Goal: Information Seeking & Learning: Learn about a topic

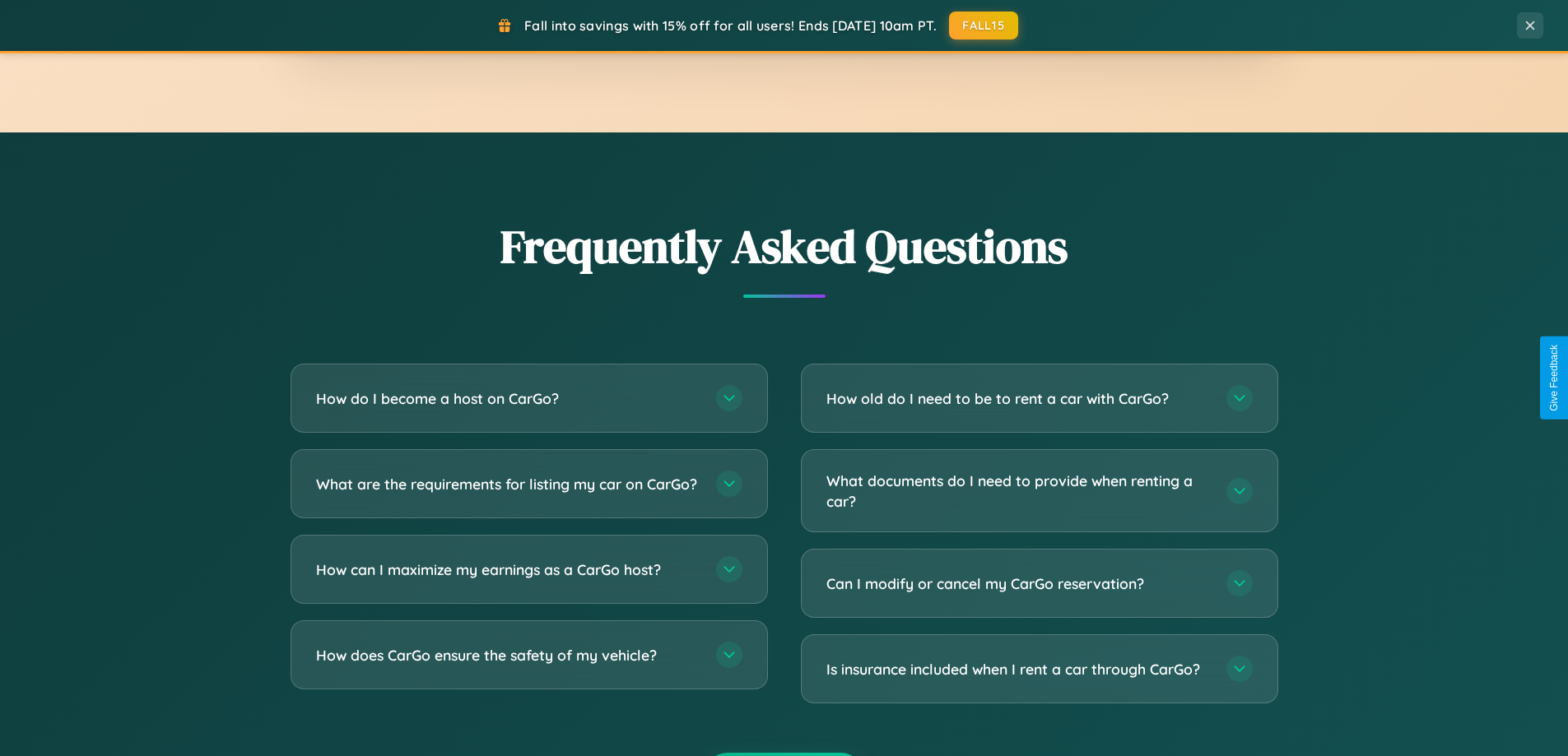
scroll to position [3167, 0]
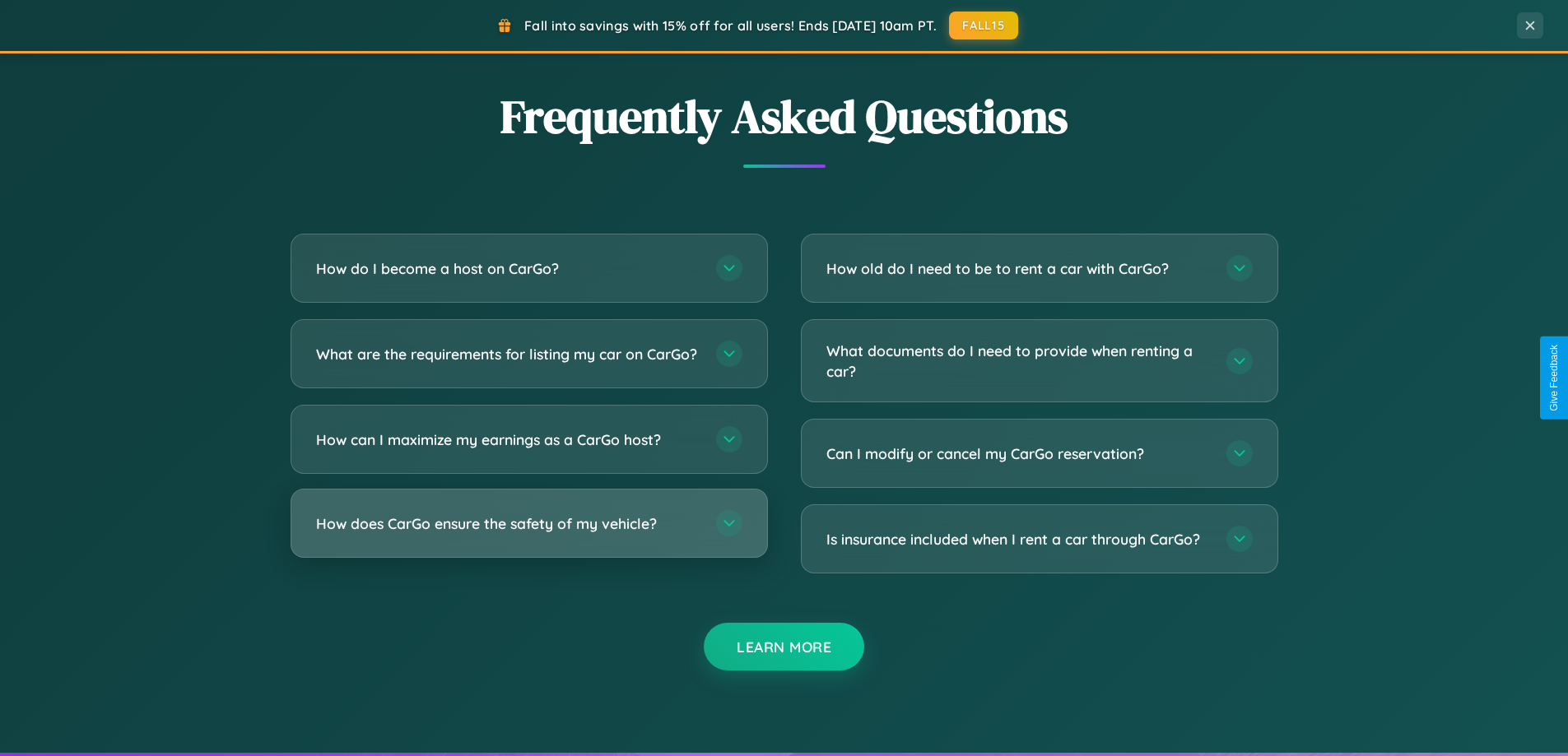
click at [529, 534] on h3 "How does CarGo ensure the safety of my vehicle?" at bounding box center [508, 523] width 384 height 21
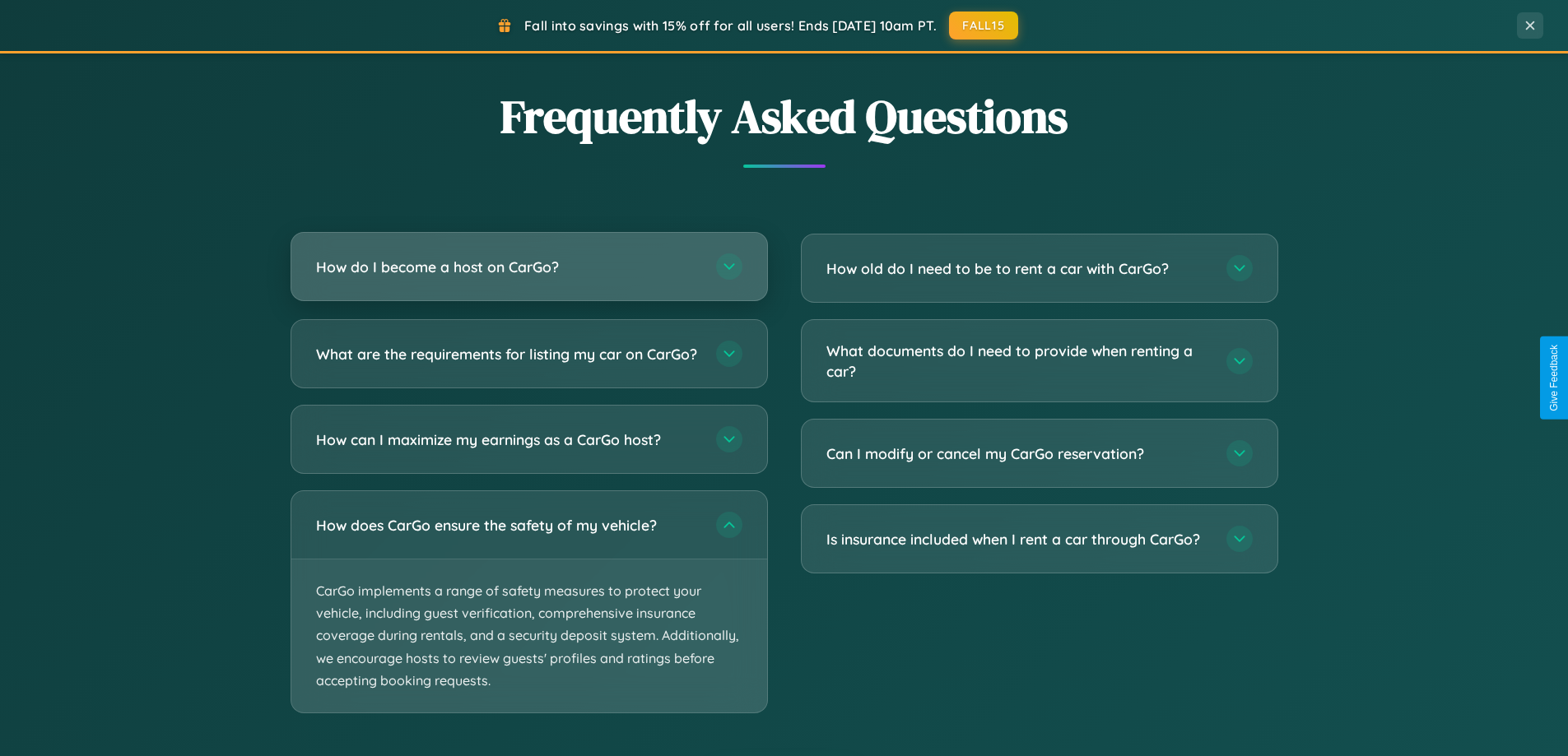
click at [529, 267] on h3 "How do I become a host on CarGo?" at bounding box center [508, 267] width 384 height 21
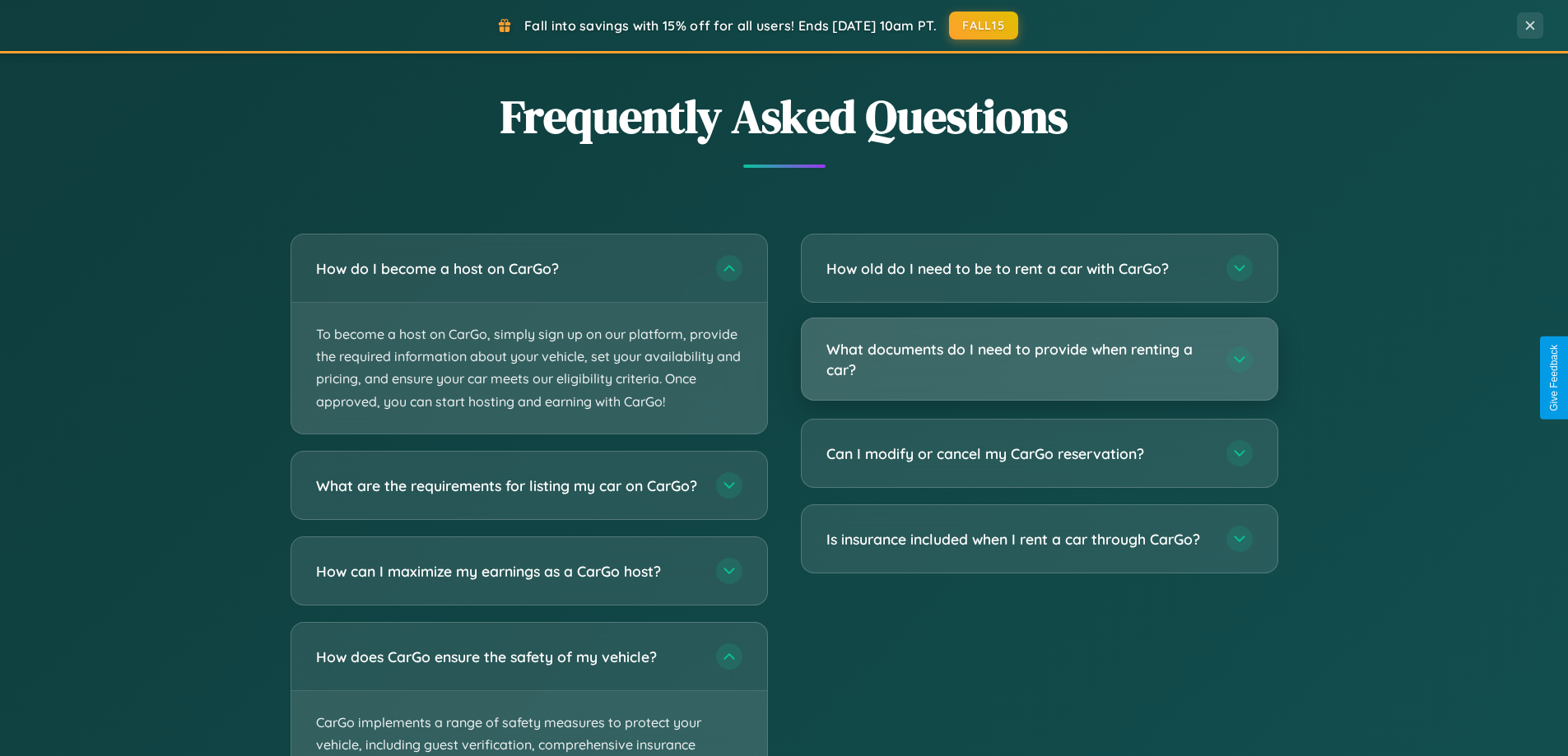
click at [1038, 360] on h3 "What documents do I need to provide when renting a car?" at bounding box center [1018, 359] width 384 height 41
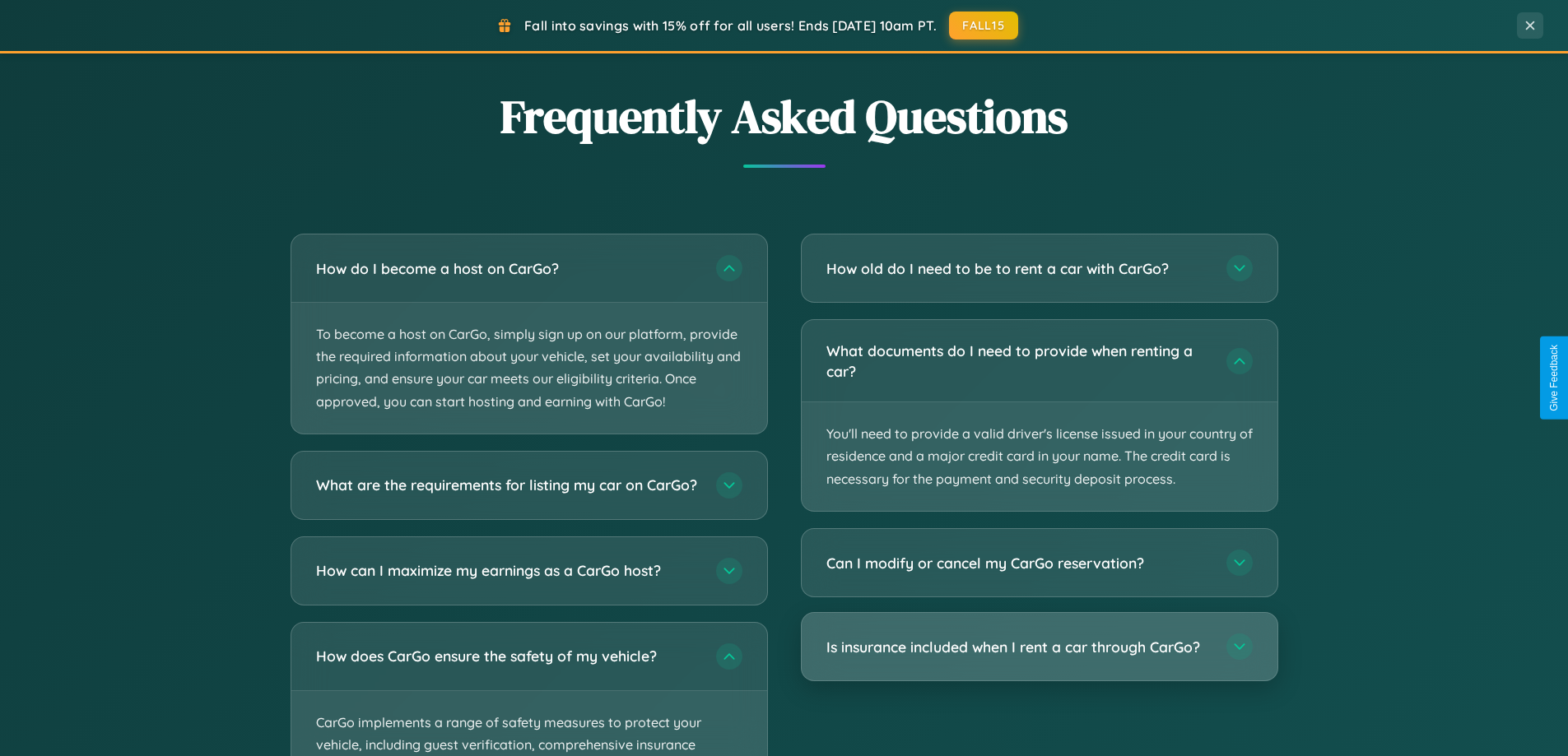
click at [1038, 647] on h3 "Is insurance included when I rent a car through CarGo?" at bounding box center [1018, 647] width 384 height 21
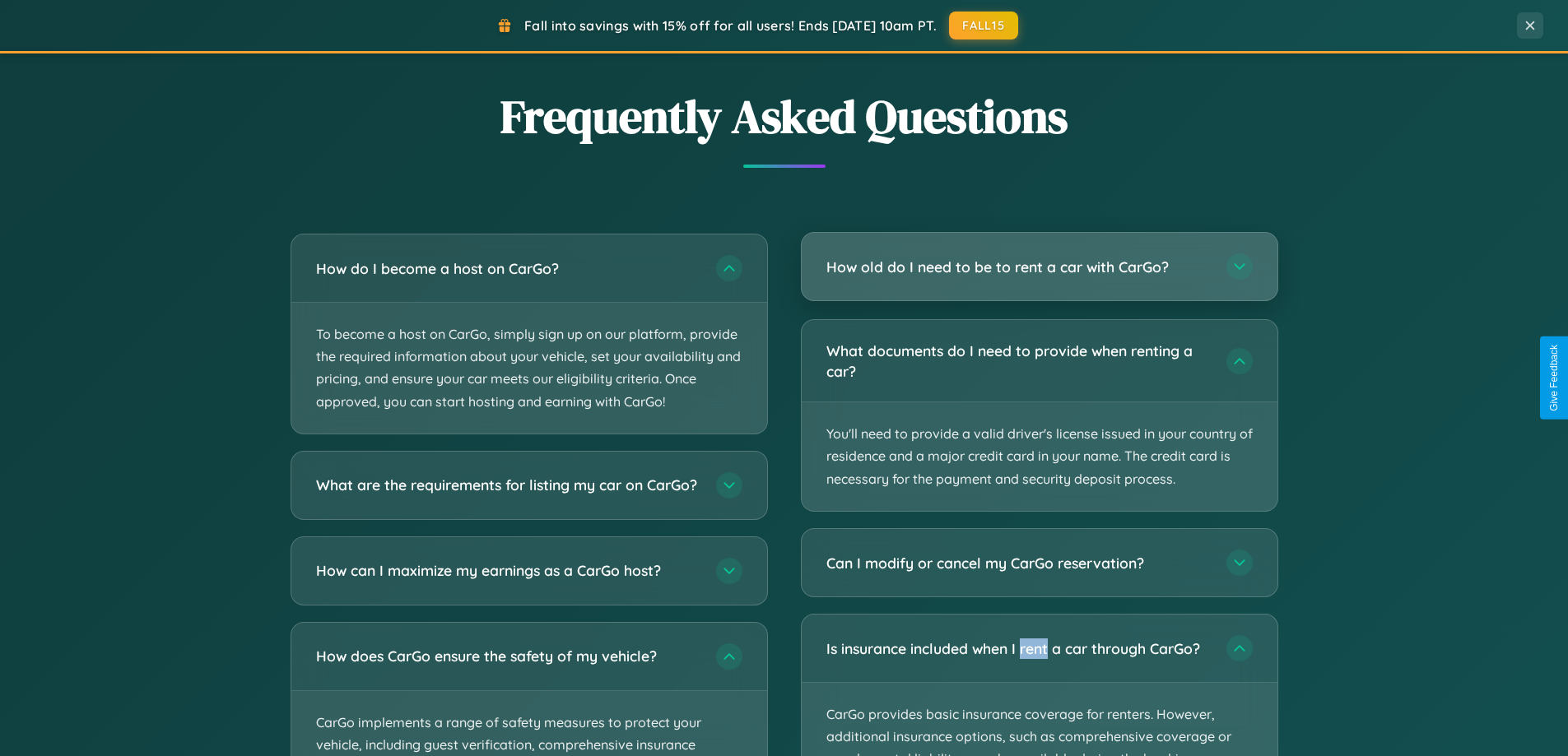
click at [1038, 267] on h3 "How old do I need to be to rent a car with CarGo?" at bounding box center [1018, 267] width 384 height 21
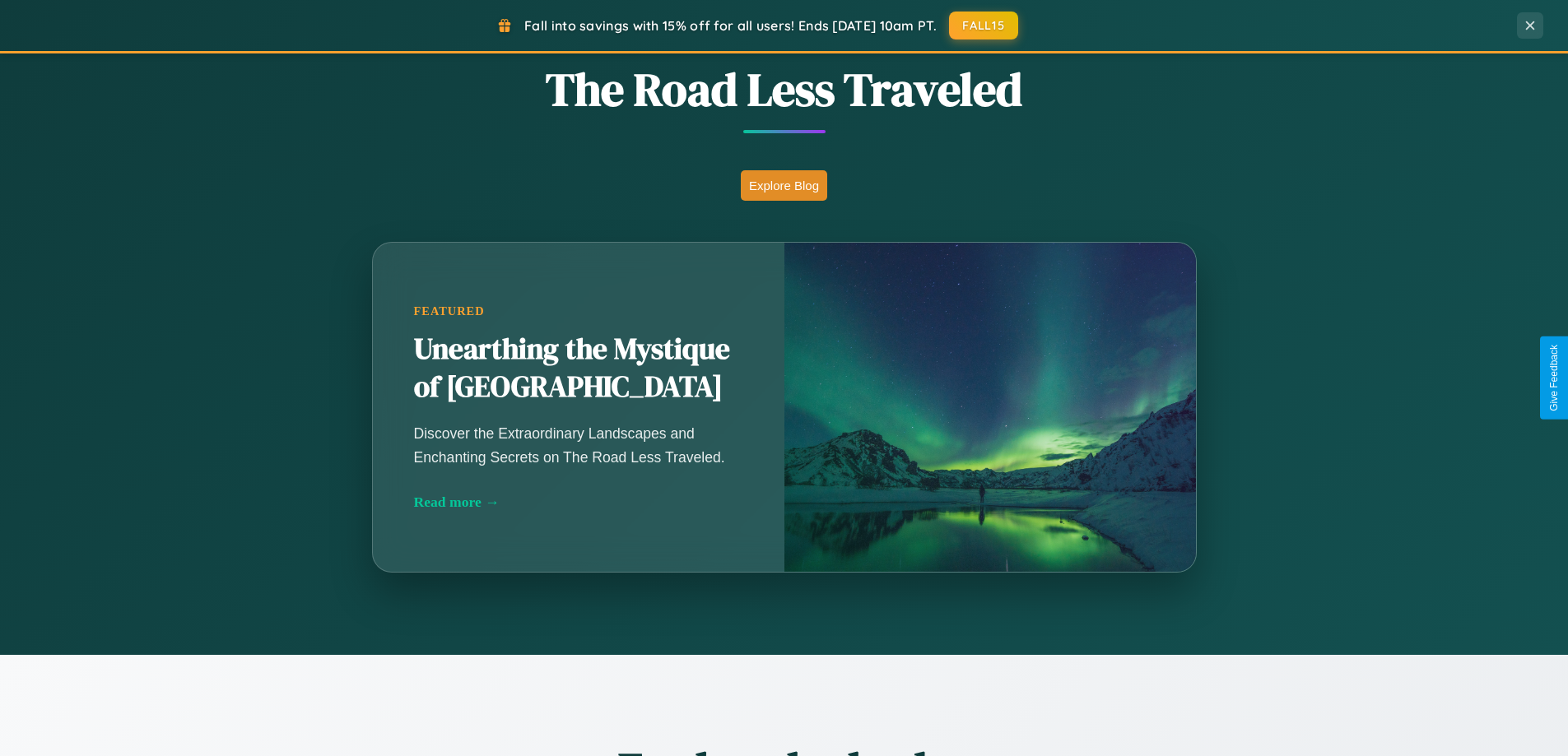
scroll to position [0, 0]
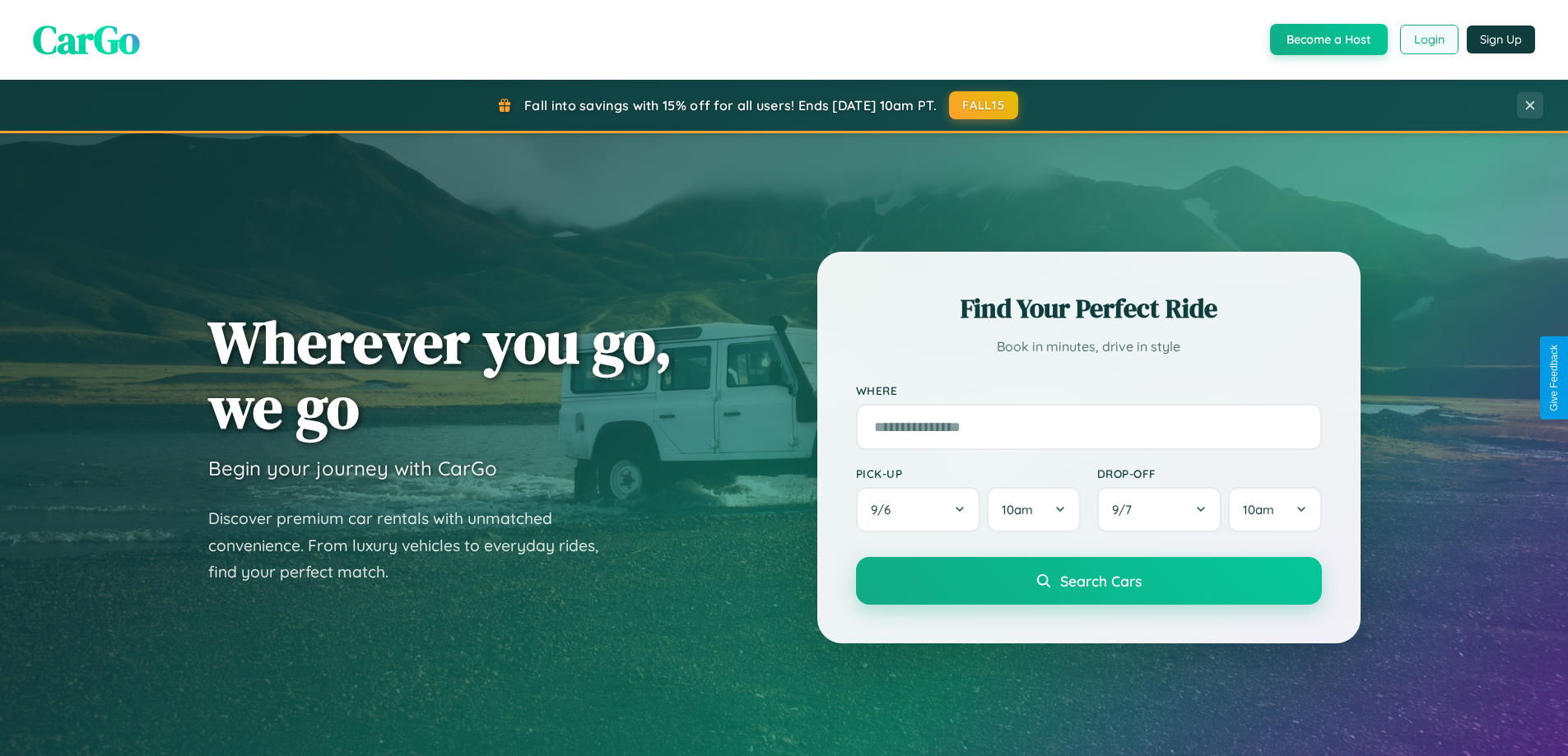
click at [1428, 40] on button "Login" at bounding box center [1429, 39] width 59 height 30
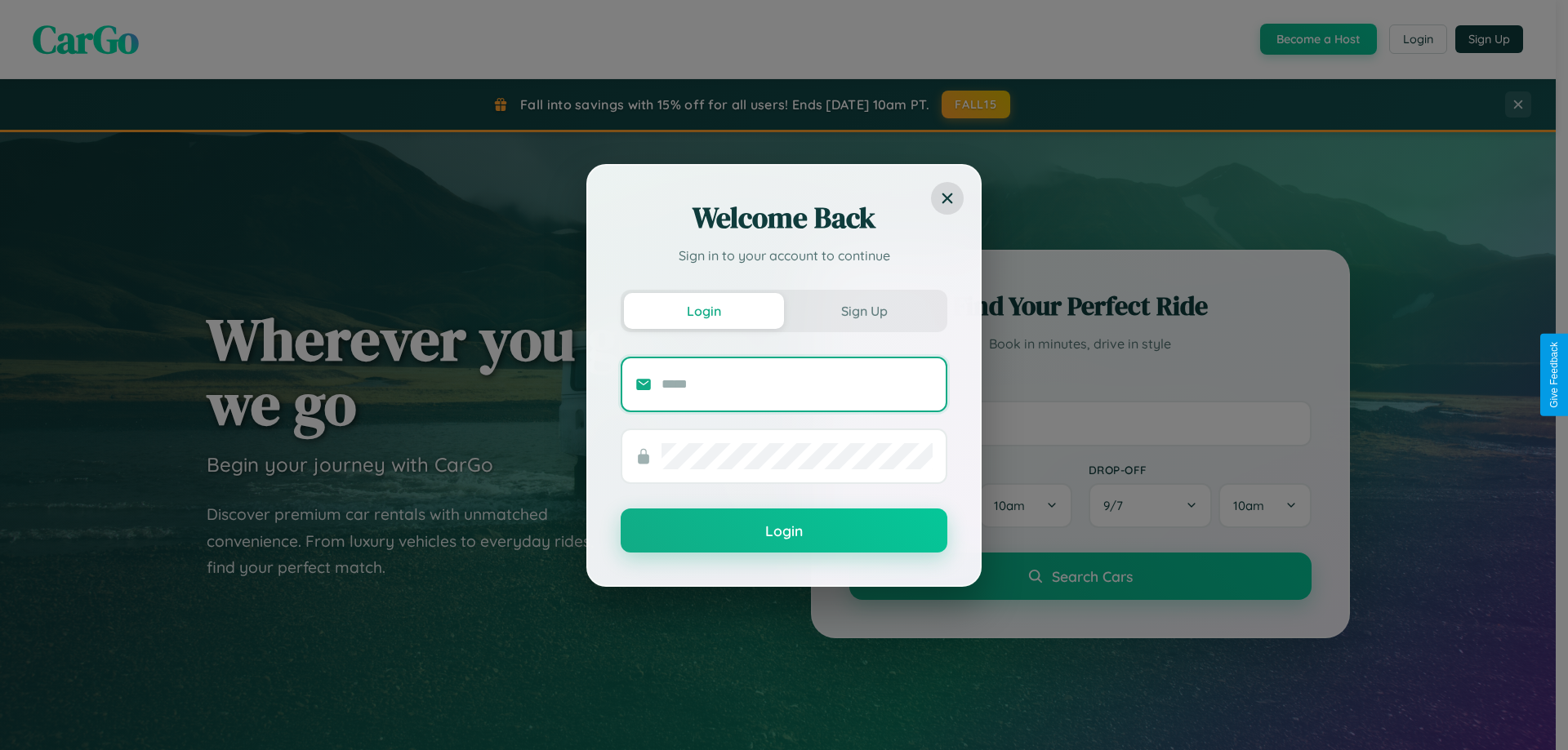
click at [797, 384] on input "text" at bounding box center [797, 384] width 271 height 26
type input "**********"
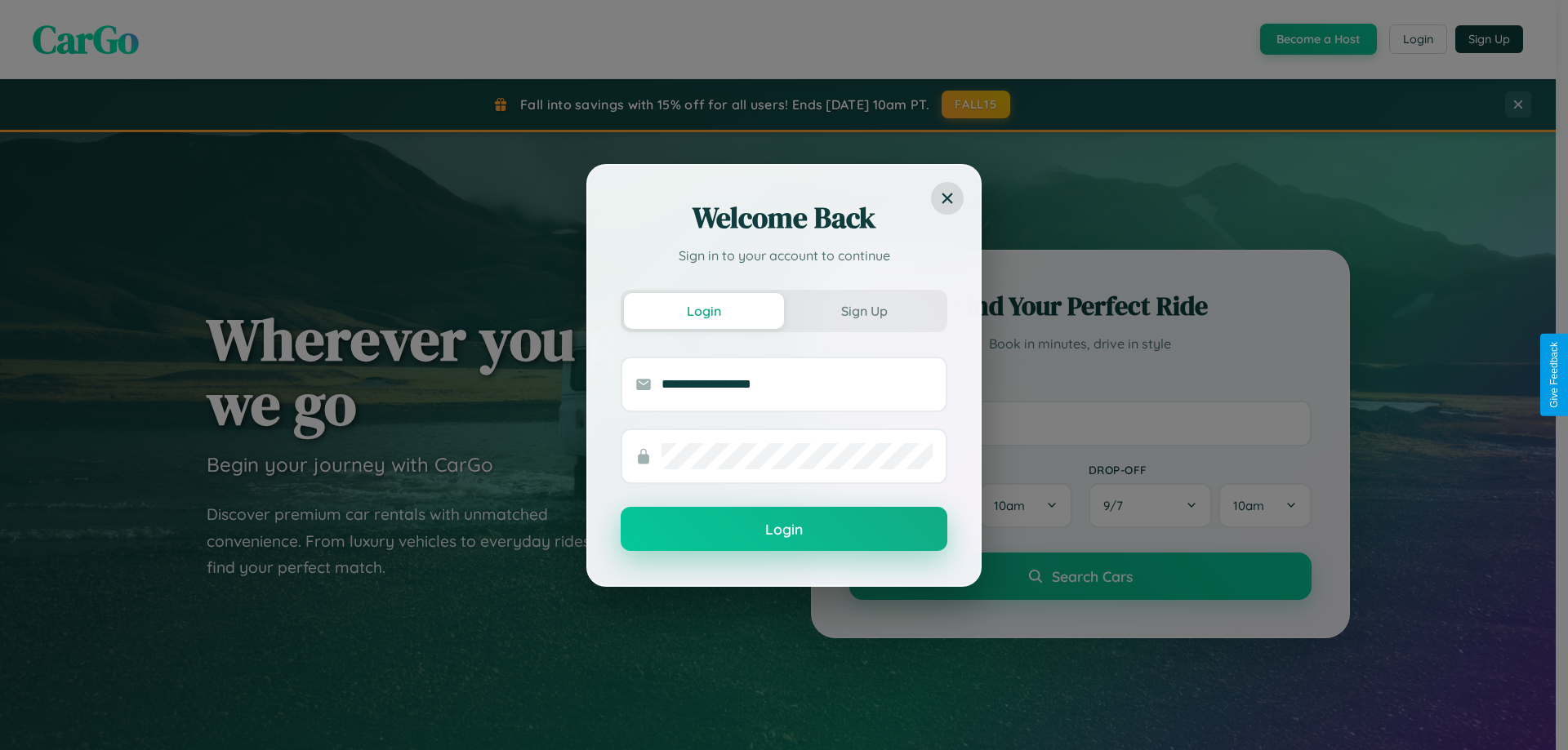
click at [784, 530] on button "Login" at bounding box center [784, 529] width 327 height 44
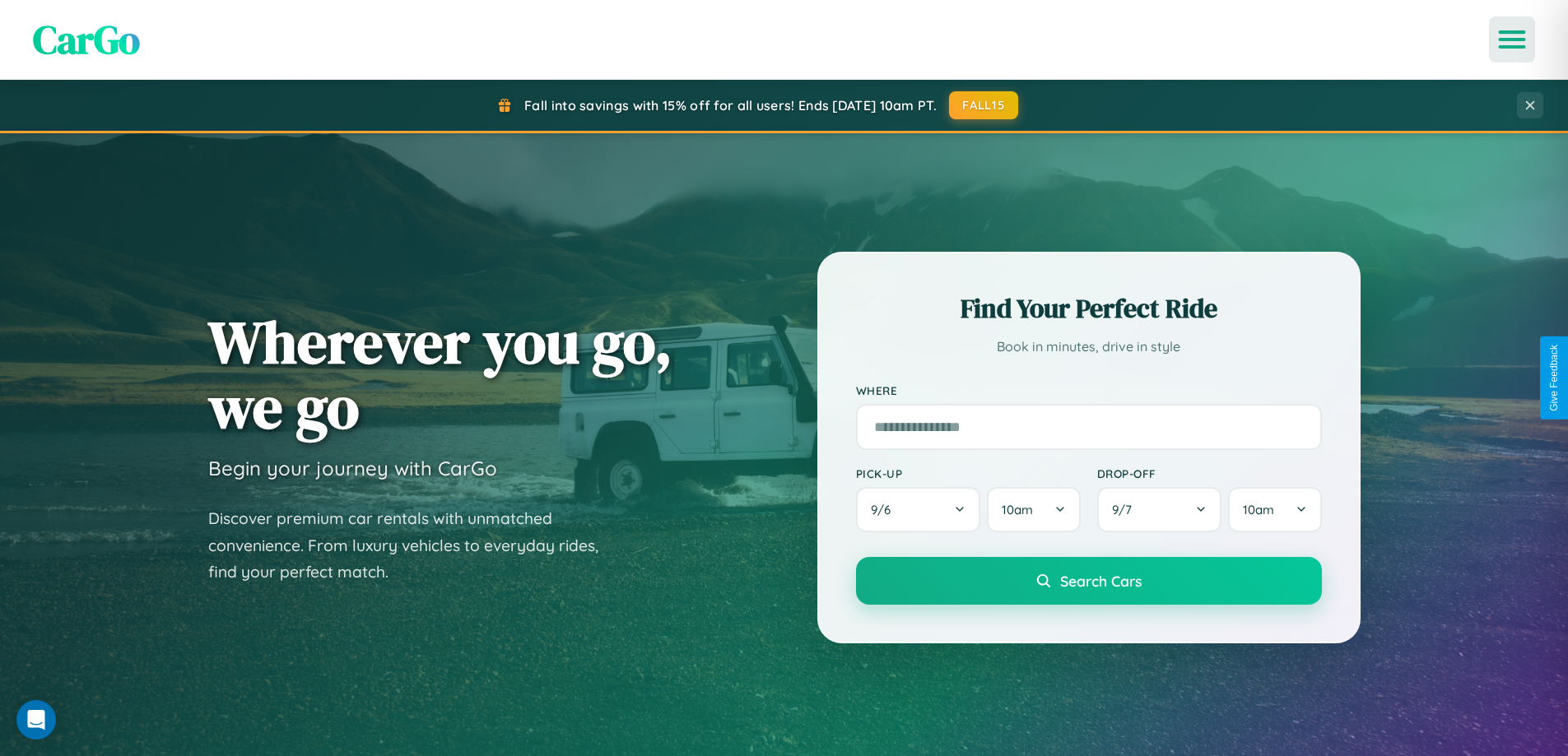
click at [1512, 40] on icon "Open menu" at bounding box center [1512, 39] width 24 height 14
